Goal: Complete application form

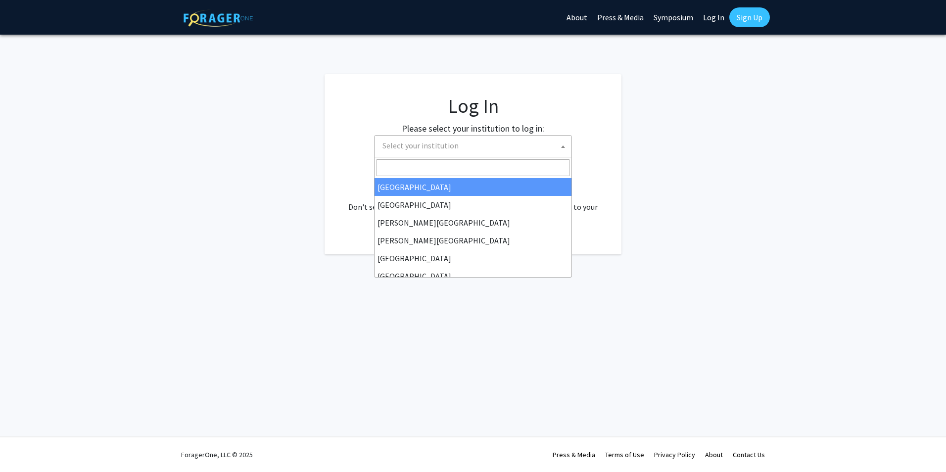
click at [563, 149] on span at bounding box center [563, 147] width 10 height 22
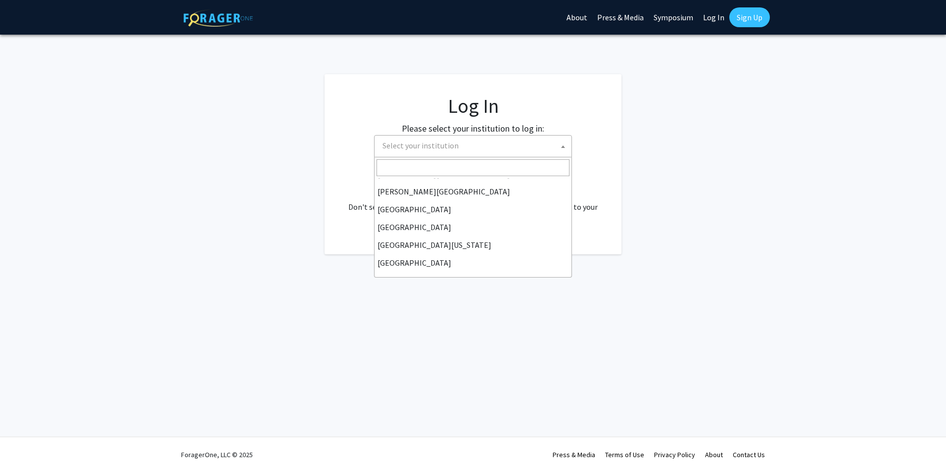
scroll to position [50, 0]
select select "12"
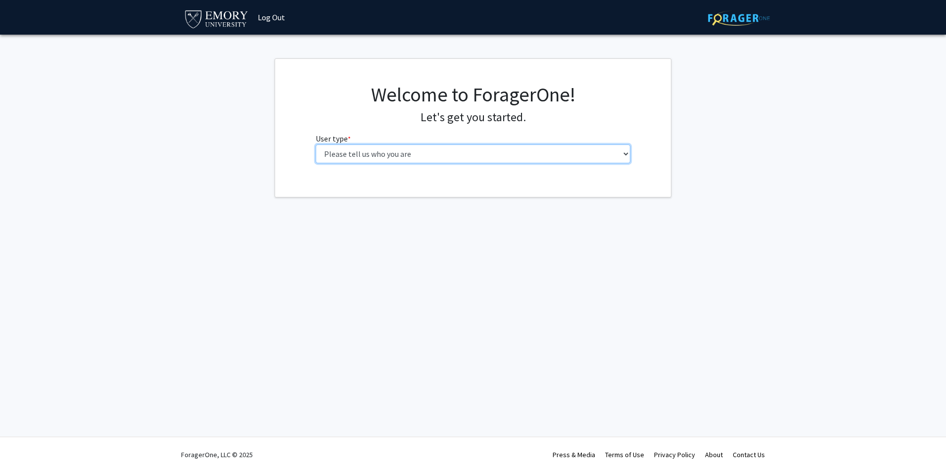
click at [626, 156] on select "Please tell us who you are Undergraduate Student Master's Student Doctoral Cand…" at bounding box center [473, 154] width 315 height 19
select select "5: faculty"
click at [316, 145] on select "Please tell us who you are Undergraduate Student Master's Student Doctoral Cand…" at bounding box center [473, 154] width 315 height 19
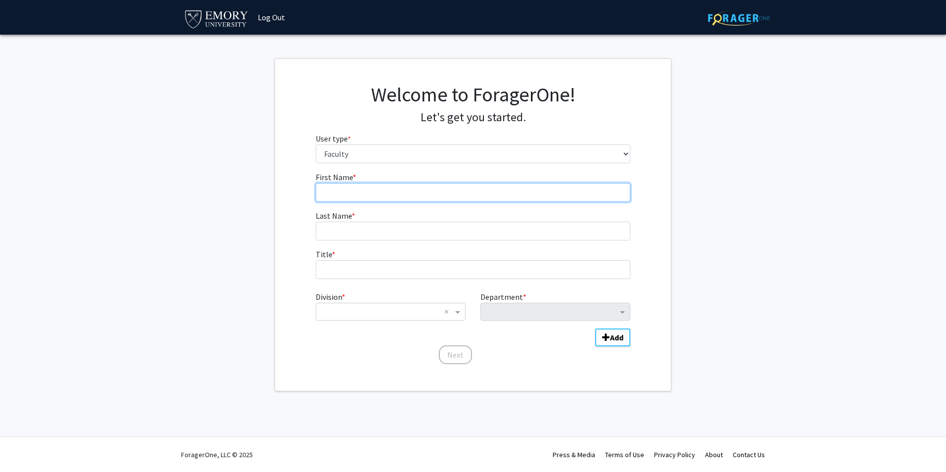
click at [330, 196] on input "First Name * required" at bounding box center [473, 192] width 315 height 19
type input "Jong"
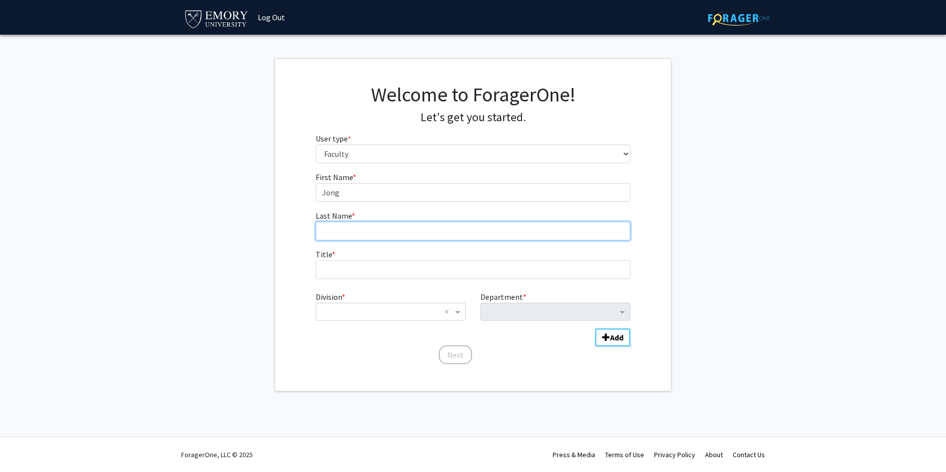
click at [331, 234] on input "Last Name * required" at bounding box center [473, 231] width 315 height 19
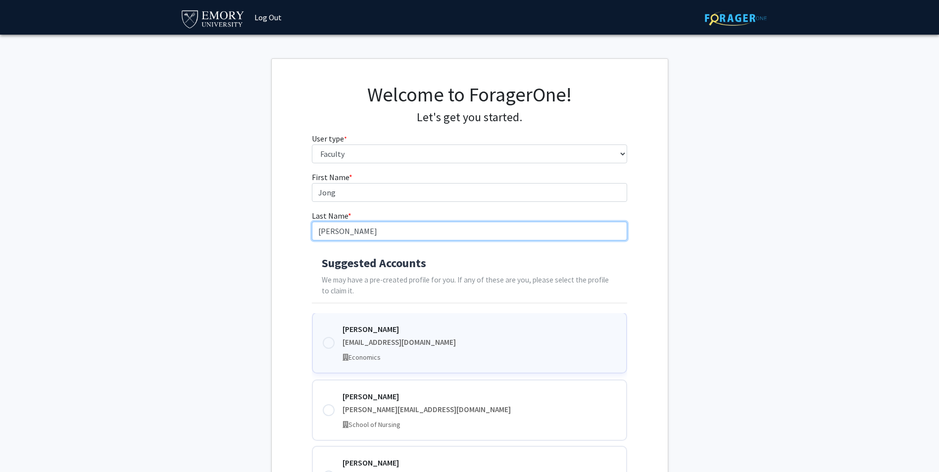
type input "[PERSON_NAME]"
click at [331, 344] on div at bounding box center [329, 343] width 12 height 12
type input "Jong"
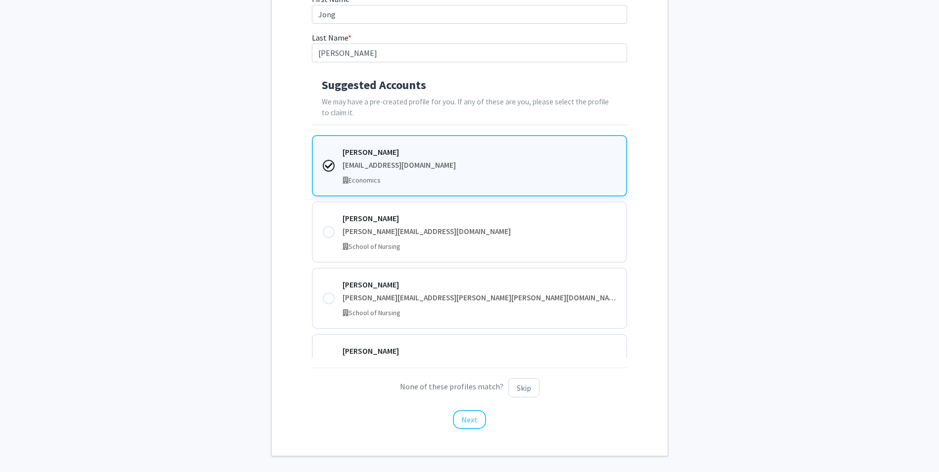
scroll to position [220, 0]
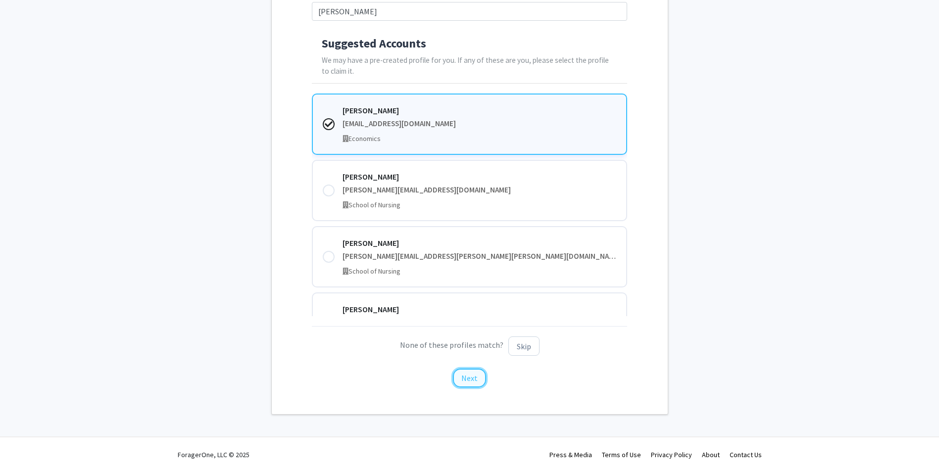
click at [472, 382] on button "Next" at bounding box center [469, 378] width 33 height 19
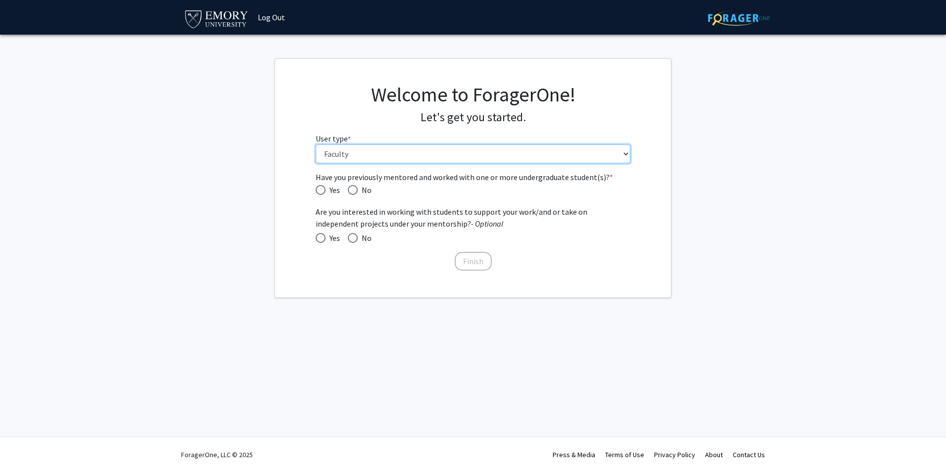
click at [625, 156] on select "Please tell us who you are Undergraduate Student Master's Student Doctoral Cand…" at bounding box center [473, 154] width 315 height 19
click at [316, 145] on select "Please tell us who you are Undergraduate Student Master's Student Doctoral Cand…" at bounding box center [473, 154] width 315 height 19
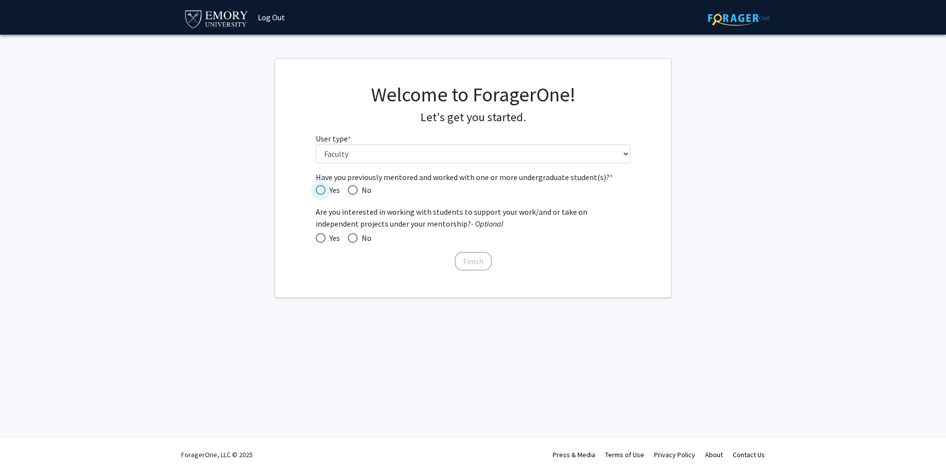
click at [321, 192] on span "Have you previously mentored and worked with one or more undergraduate student(…" at bounding box center [321, 190] width 10 height 10
click at [321, 192] on input "Yes" at bounding box center [321, 190] width 10 height 10
radio input "true"
click at [321, 238] on span at bounding box center [321, 238] width 10 height 10
click at [321, 238] on input "Yes" at bounding box center [321, 238] width 10 height 10
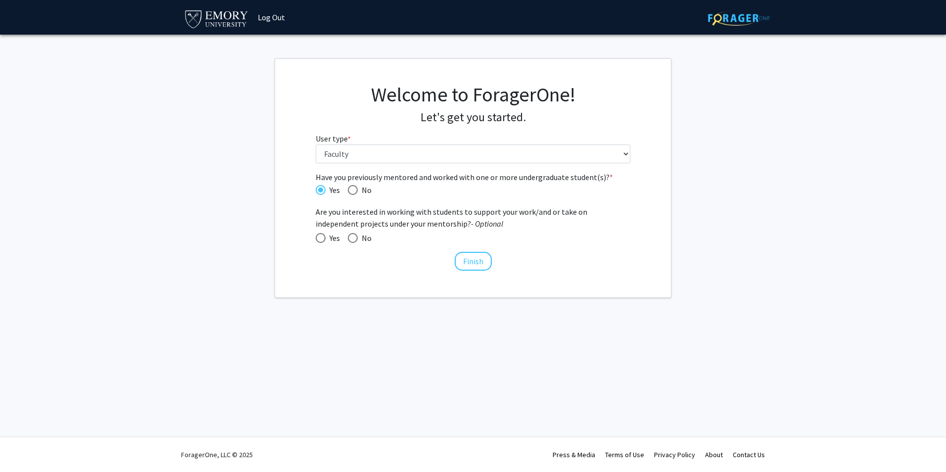
radio input "true"
click at [474, 268] on button "Finish" at bounding box center [473, 261] width 37 height 19
